Goal: Task Accomplishment & Management: Manage account settings

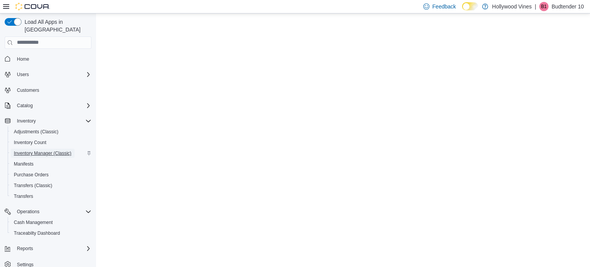
click at [41, 150] on span "Inventory Manager (Classic)" at bounding box center [43, 153] width 58 height 6
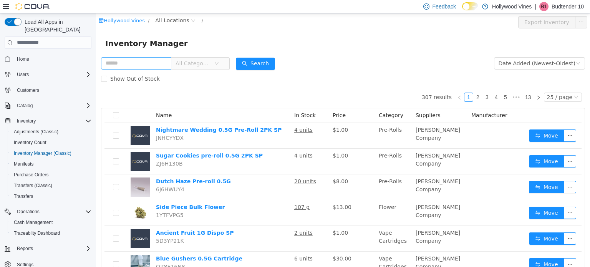
click at [137, 64] on input "text" at bounding box center [136, 63] width 70 height 12
type input "*****"
click at [269, 63] on button "Search" at bounding box center [255, 63] width 39 height 12
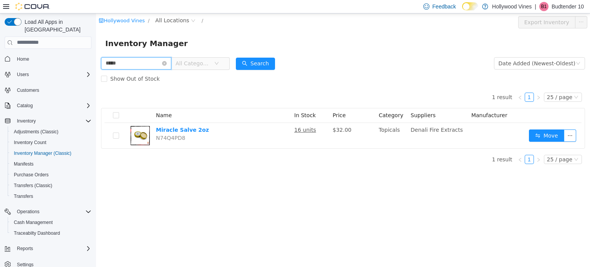
click at [171, 61] on input "*****" at bounding box center [136, 63] width 70 height 12
click at [167, 63] on icon "icon: close-circle" at bounding box center [164, 63] width 5 height 5
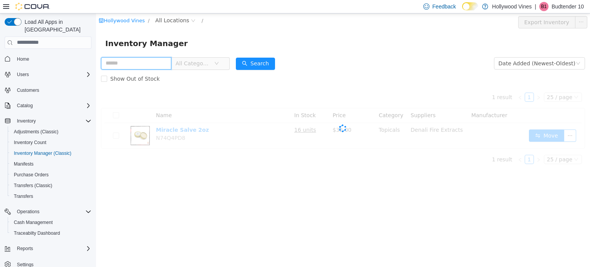
click at [135, 68] on input "text" at bounding box center [136, 63] width 70 height 12
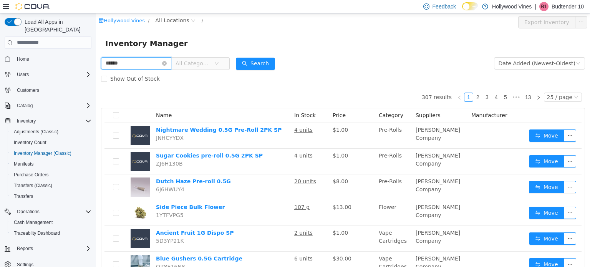
type input "******"
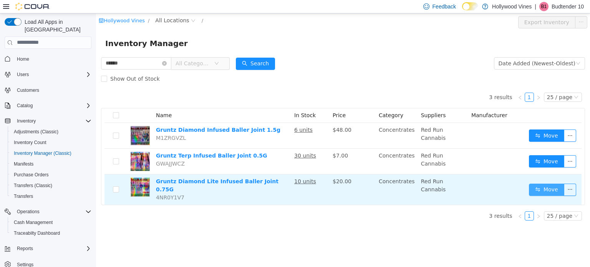
click at [541, 191] on button "Move" at bounding box center [546, 189] width 35 height 12
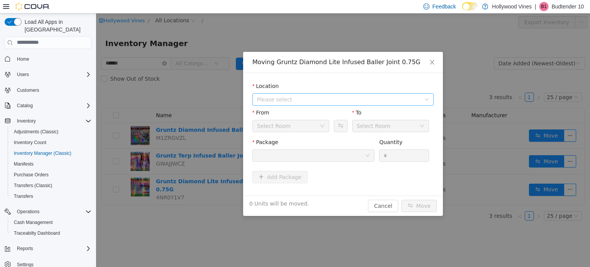
click at [293, 95] on span "Please select" at bounding box center [339, 99] width 164 height 8
click at [293, 130] on span "[STREET_ADDRESS]" at bounding box center [351, 127] width 162 height 10
click at [298, 163] on div "Package" at bounding box center [313, 151] width 122 height 26
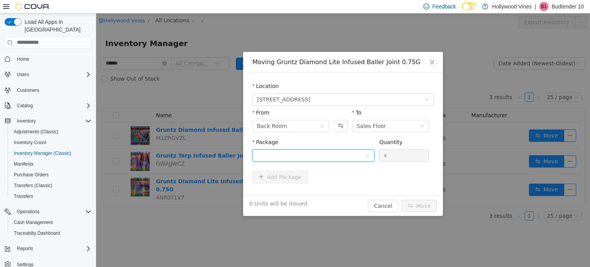
click at [298, 156] on div at bounding box center [311, 155] width 108 height 12
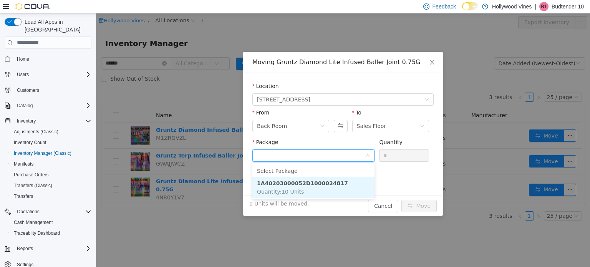
click at [303, 177] on li "1A40203000052D1000024817 Quantity : 10 Units" at bounding box center [313, 187] width 122 height 21
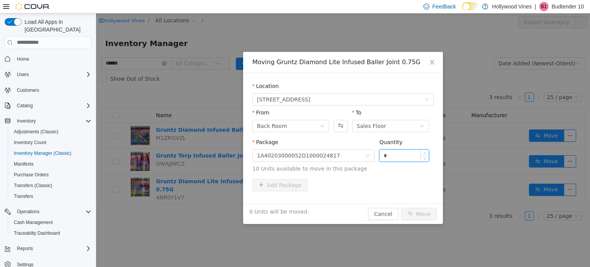
click at [412, 157] on input "*" at bounding box center [403, 155] width 49 height 12
type input "**"
click at [401, 207] on button "Move" at bounding box center [418, 213] width 35 height 12
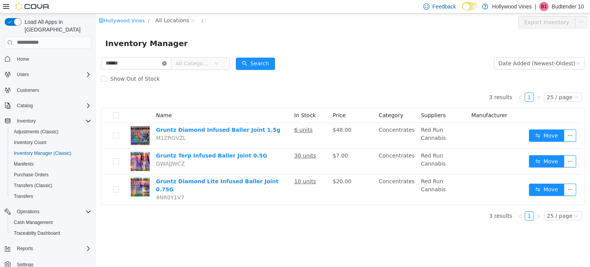
click at [167, 63] on icon "icon: close-circle" at bounding box center [164, 63] width 5 height 5
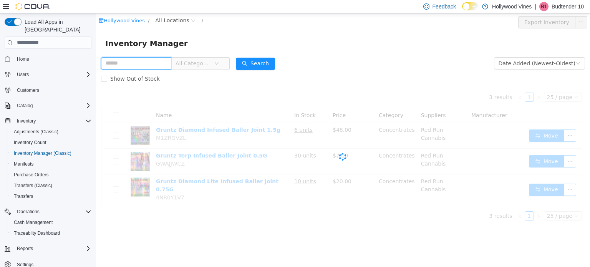
click at [126, 66] on input "text" at bounding box center [136, 63] width 70 height 12
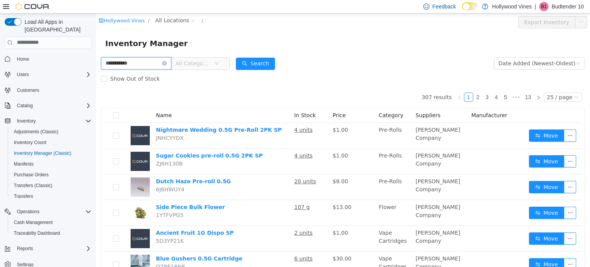
type input "**********"
click at [256, 66] on button "Search" at bounding box center [255, 63] width 39 height 12
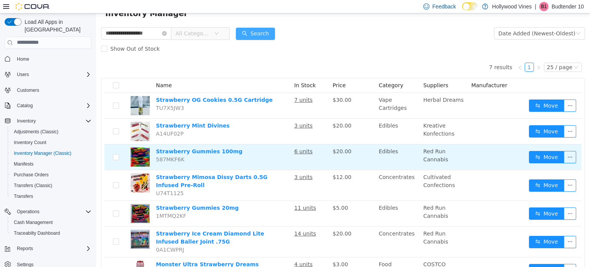
scroll to position [62, 0]
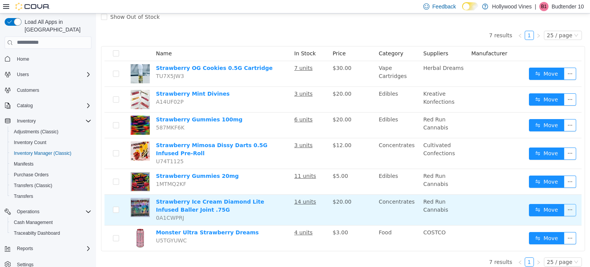
click at [565, 203] on button "button" at bounding box center [570, 209] width 12 height 12
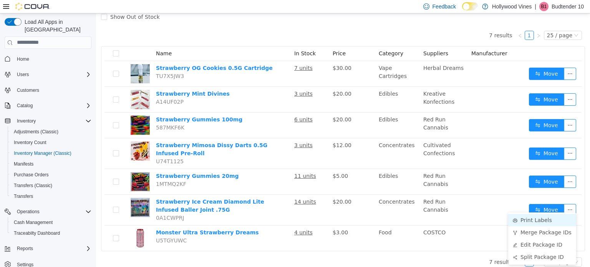
click at [537, 220] on li "Print Labels" at bounding box center [542, 219] width 68 height 12
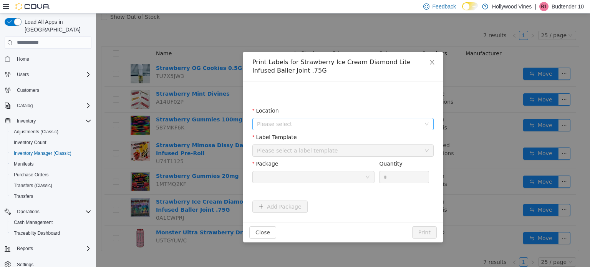
click at [318, 122] on span "Please select" at bounding box center [339, 124] width 164 height 8
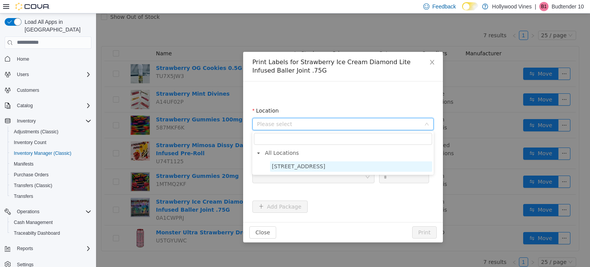
click at [309, 167] on span "[STREET_ADDRESS]" at bounding box center [351, 166] width 162 height 10
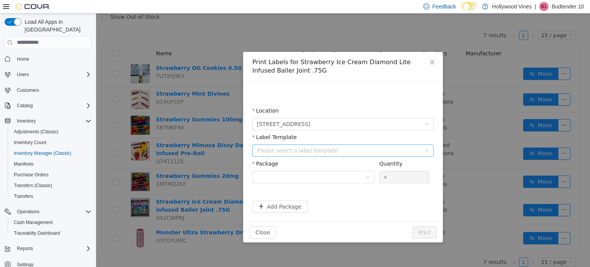
click at [315, 149] on div "Please select a label template" at bounding box center [339, 150] width 164 height 8
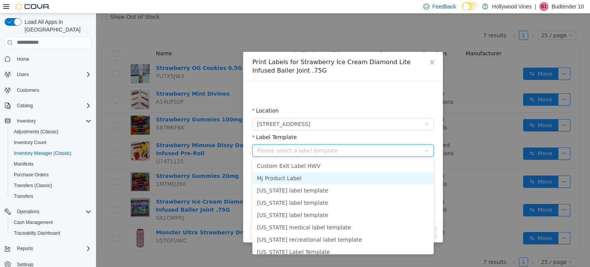
click at [310, 178] on li "Mj Product Label" at bounding box center [342, 178] width 181 height 12
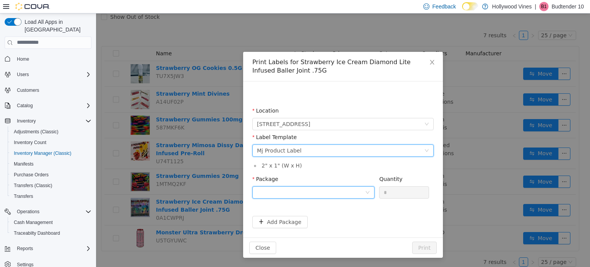
click at [304, 189] on div at bounding box center [311, 192] width 108 height 12
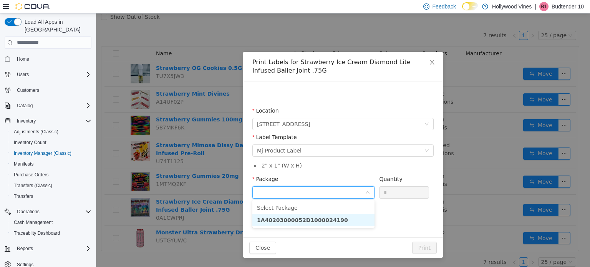
click at [304, 226] on ul "Select Package 1A40203000052D1000024190" at bounding box center [313, 214] width 122 height 28
click at [305, 224] on li "1A40203000052D1000024190" at bounding box center [313, 219] width 122 height 12
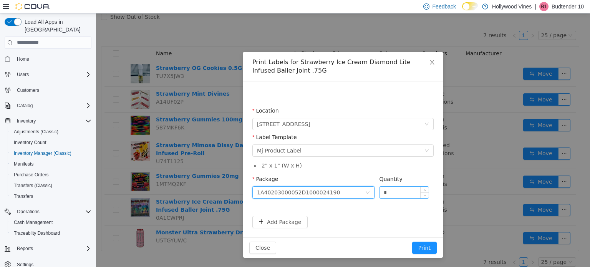
click at [403, 190] on input "*" at bounding box center [403, 192] width 49 height 12
type input "**"
click at [412, 241] on button "Print" at bounding box center [424, 247] width 25 height 12
click at [422, 242] on button "Print" at bounding box center [424, 247] width 25 height 12
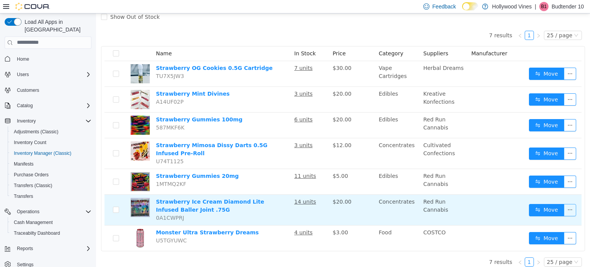
click at [567, 204] on button "button" at bounding box center [570, 209] width 12 height 12
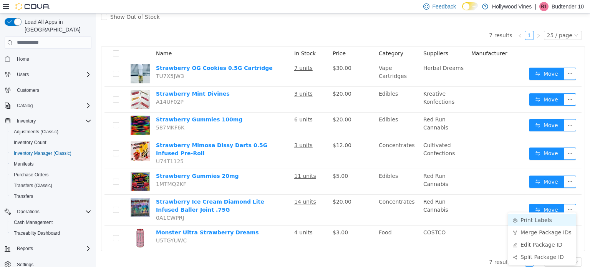
click at [529, 219] on li "Print Labels" at bounding box center [542, 219] width 68 height 12
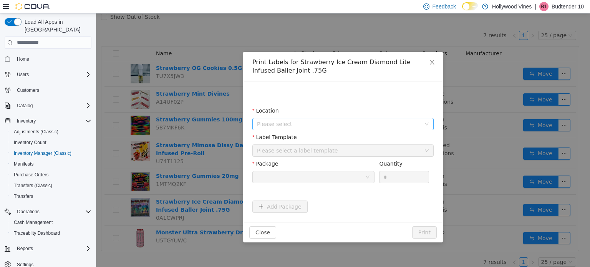
click at [276, 120] on span "Please select" at bounding box center [339, 124] width 164 height 8
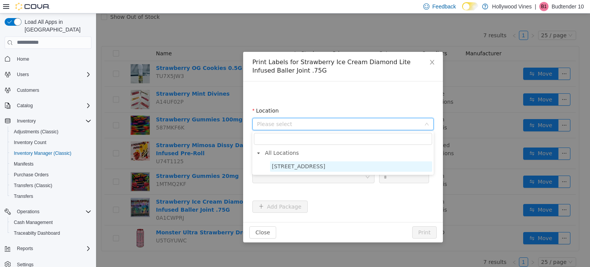
click at [283, 169] on span "[STREET_ADDRESS]" at bounding box center [298, 166] width 53 height 6
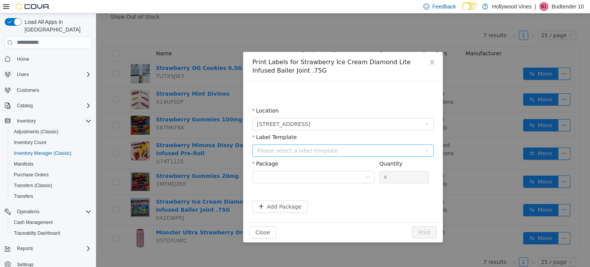
click at [283, 151] on div "Please select a label template" at bounding box center [339, 150] width 164 height 8
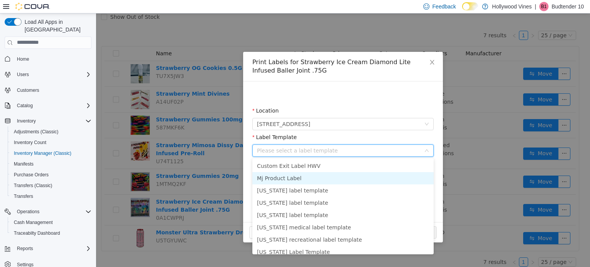
click at [287, 178] on li "Mj Product Label" at bounding box center [342, 178] width 181 height 12
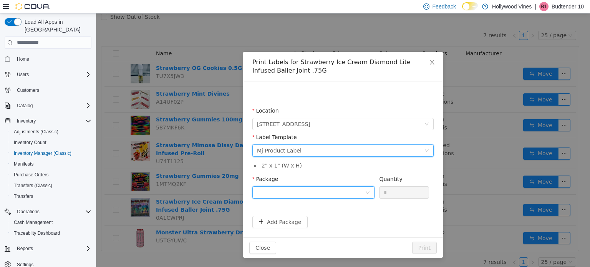
click at [306, 189] on div at bounding box center [311, 192] width 108 height 12
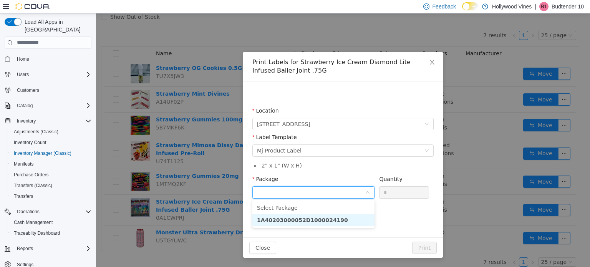
click at [311, 218] on strong "1A40203000052D1000024190" at bounding box center [302, 220] width 91 height 6
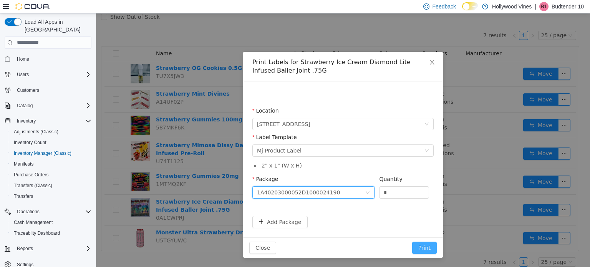
click at [421, 248] on button "Print" at bounding box center [424, 247] width 25 height 12
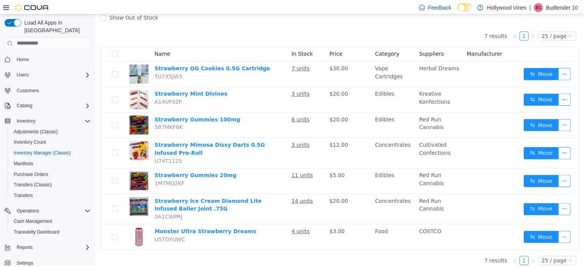
scroll to position [0, 0]
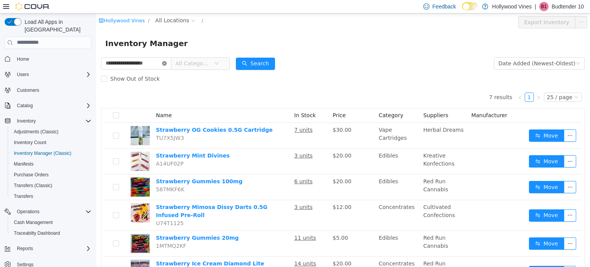
click at [167, 63] on icon "icon: close-circle" at bounding box center [164, 63] width 5 height 5
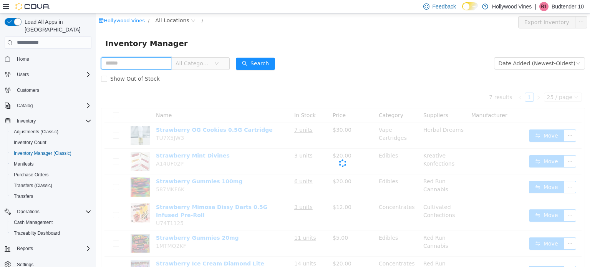
click at [134, 64] on input "text" at bounding box center [136, 63] width 70 height 12
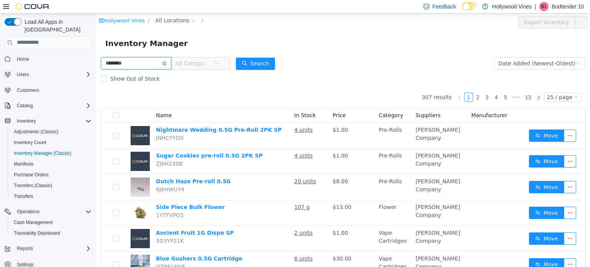
type input "********"
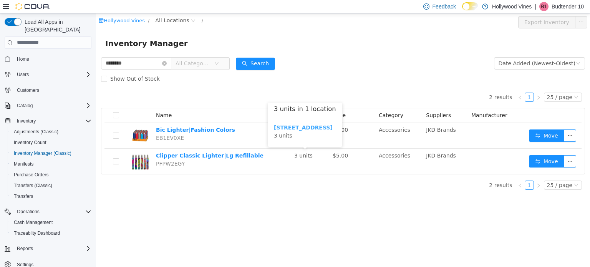
click at [287, 127] on b "[STREET_ADDRESS]" at bounding box center [303, 127] width 59 height 6
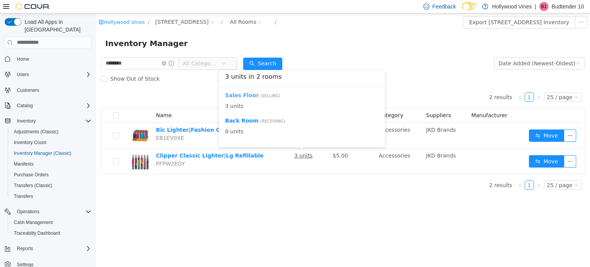
click at [238, 94] on b "Sales Floor" at bounding box center [242, 95] width 34 height 6
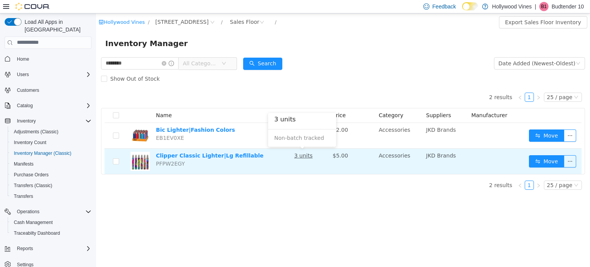
click at [185, 151] on td "Clipper Classic Lighter|Lg Refillable PFPW2EGY" at bounding box center [222, 160] width 138 height 25
click at [187, 157] on link "Clipper Classic Lighter|Lg Refillable" at bounding box center [210, 155] width 108 height 6
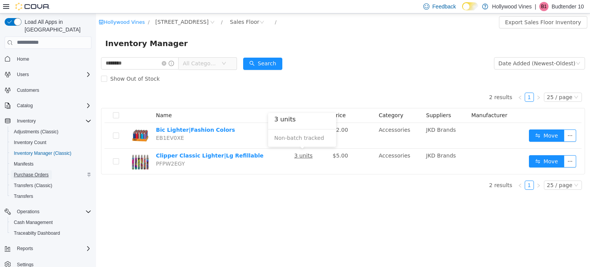
click at [41, 172] on span "Purchase Orders" at bounding box center [31, 175] width 35 height 6
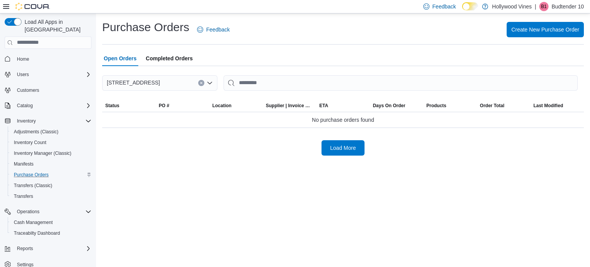
click at [175, 56] on span "Completed Orders" at bounding box center [169, 58] width 47 height 15
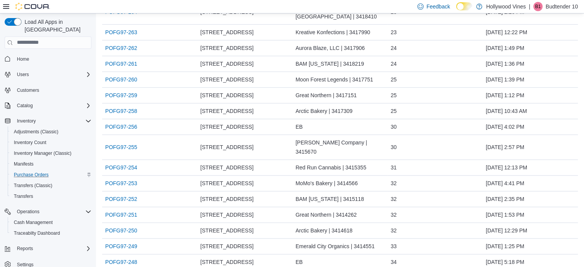
scroll to position [680, 0]
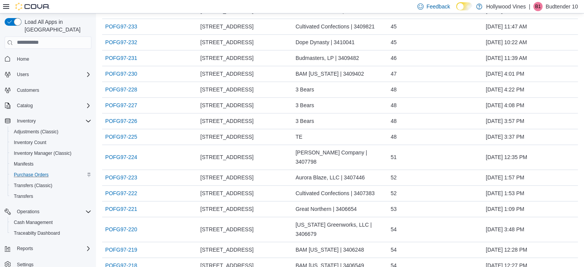
scroll to position [1178, 0]
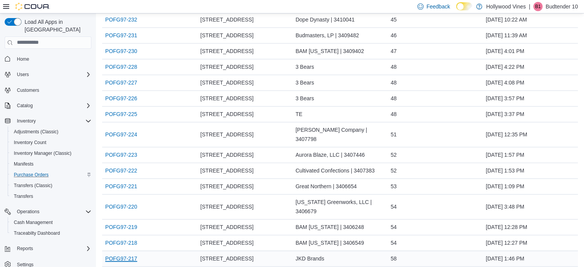
click at [125, 254] on link "POFG97-217" at bounding box center [121, 258] width 32 height 9
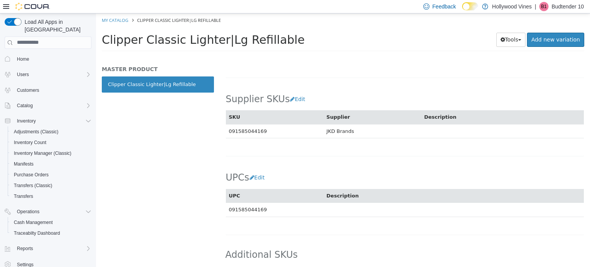
scroll to position [505, 0]
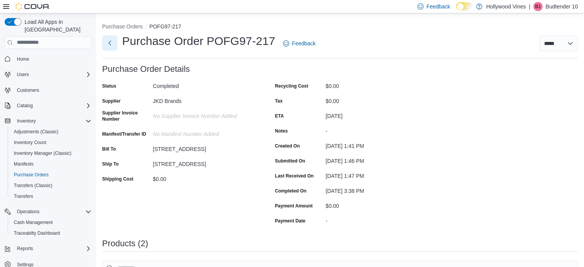
click at [108, 46] on button "Next" at bounding box center [109, 42] width 15 height 15
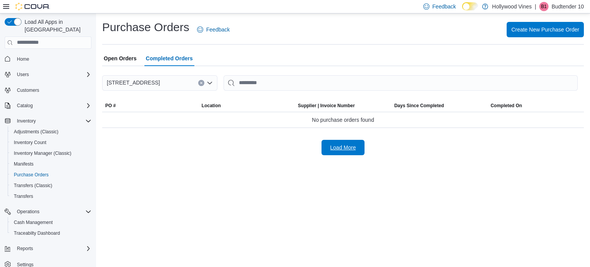
click at [338, 151] on span "Load More" at bounding box center [343, 147] width 34 height 15
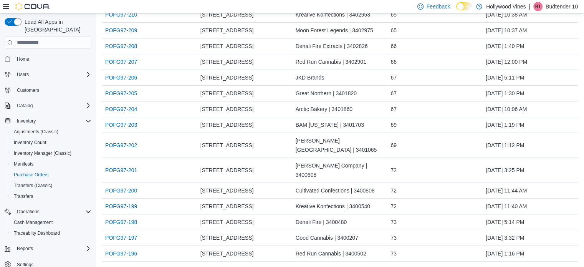
scroll to position [671, 0]
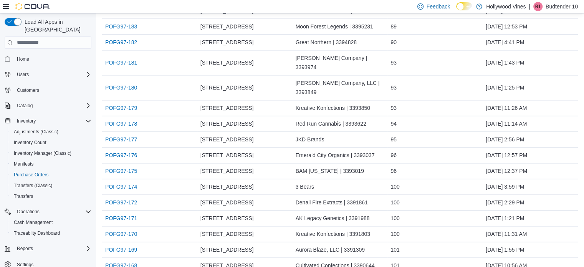
scroll to position [1112, 0]
click at [112, 134] on link "POFG97-177" at bounding box center [121, 138] width 32 height 9
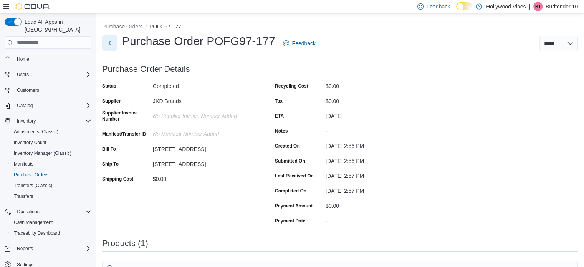
click at [109, 45] on button "Next" at bounding box center [109, 42] width 15 height 15
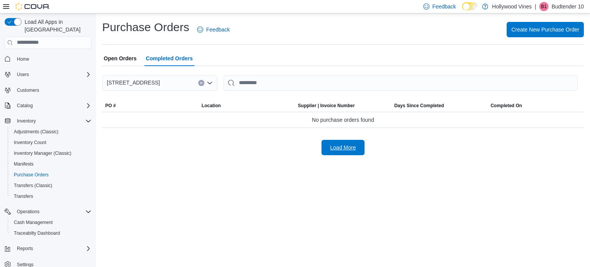
click at [333, 149] on span "Load More" at bounding box center [343, 148] width 26 height 8
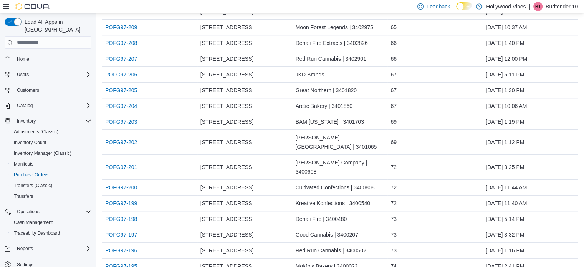
scroll to position [671, 0]
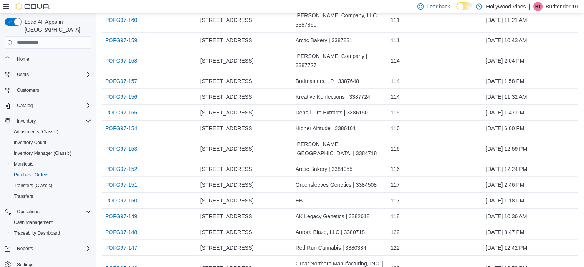
scroll to position [1491, 0]
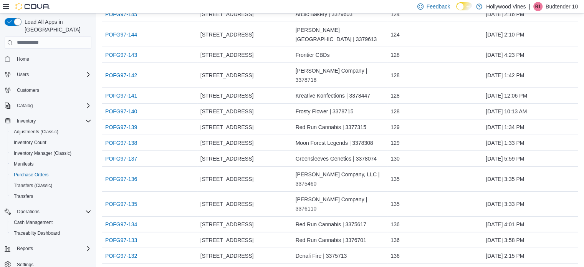
scroll to position [1766, 0]
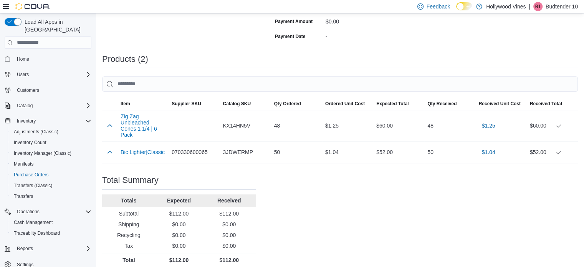
scroll to position [191, 0]
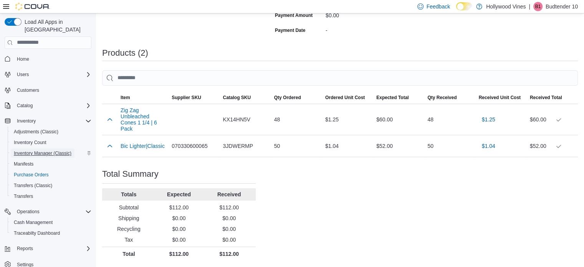
click at [48, 150] on span "Inventory Manager (Classic)" at bounding box center [43, 153] width 58 height 6
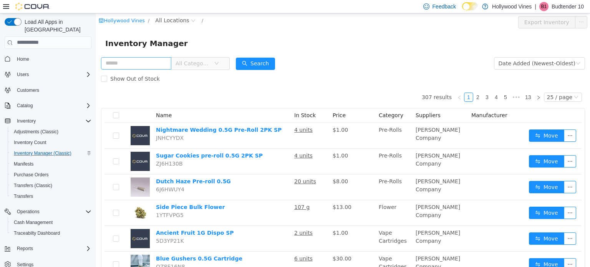
click at [162, 64] on input "text" at bounding box center [136, 63] width 70 height 12
type input "**********"
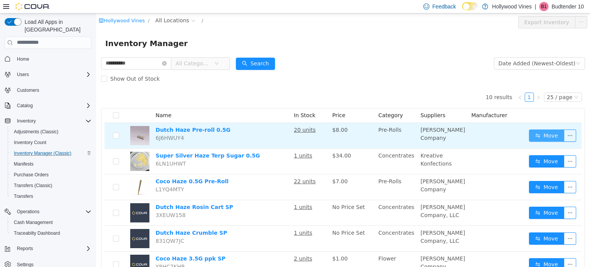
click at [539, 131] on button "Move" at bounding box center [546, 135] width 35 height 12
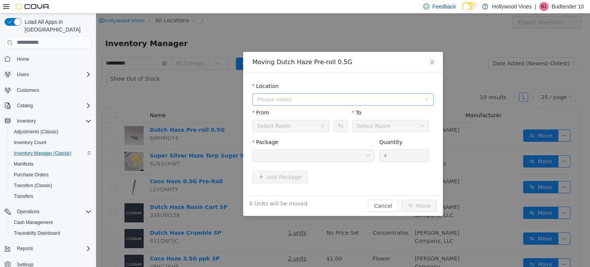
click at [284, 95] on span "Please select" at bounding box center [339, 99] width 164 height 8
click at [283, 129] on span "[STREET_ADDRESS]" at bounding box center [298, 127] width 53 height 6
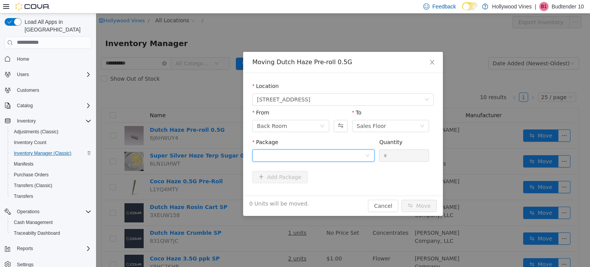
click at [284, 159] on div at bounding box center [311, 155] width 108 height 12
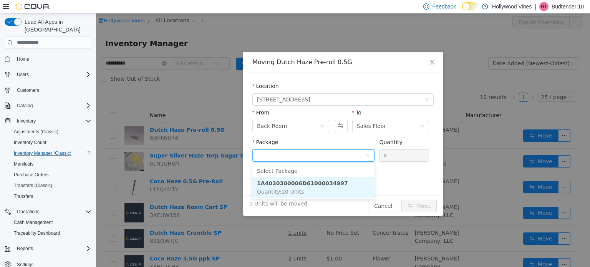
click at [285, 182] on strong "1A4020300006D61000034997" at bounding box center [302, 183] width 91 height 6
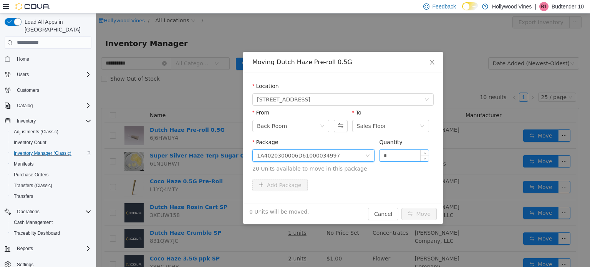
click at [402, 153] on input "*" at bounding box center [403, 155] width 49 height 12
type input "**"
click at [401, 207] on button "Move" at bounding box center [418, 213] width 35 height 12
